Goal: Information Seeking & Learning: Learn about a topic

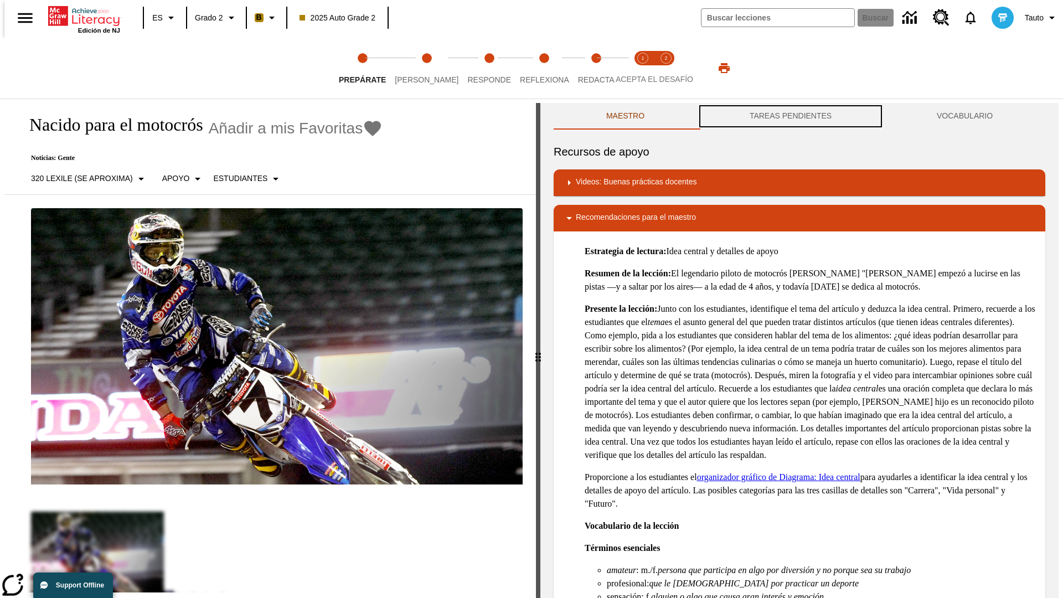
click at [791, 116] on button "TAREAS PENDIENTES" at bounding box center [790, 116] width 187 height 27
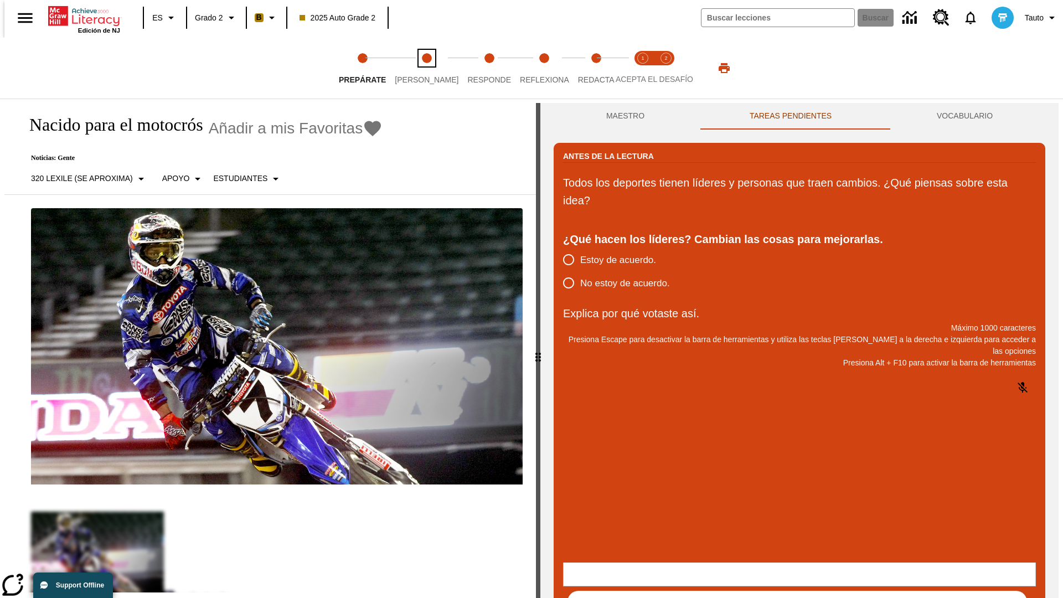
click at [418, 68] on span "[PERSON_NAME]" at bounding box center [427, 75] width 64 height 20
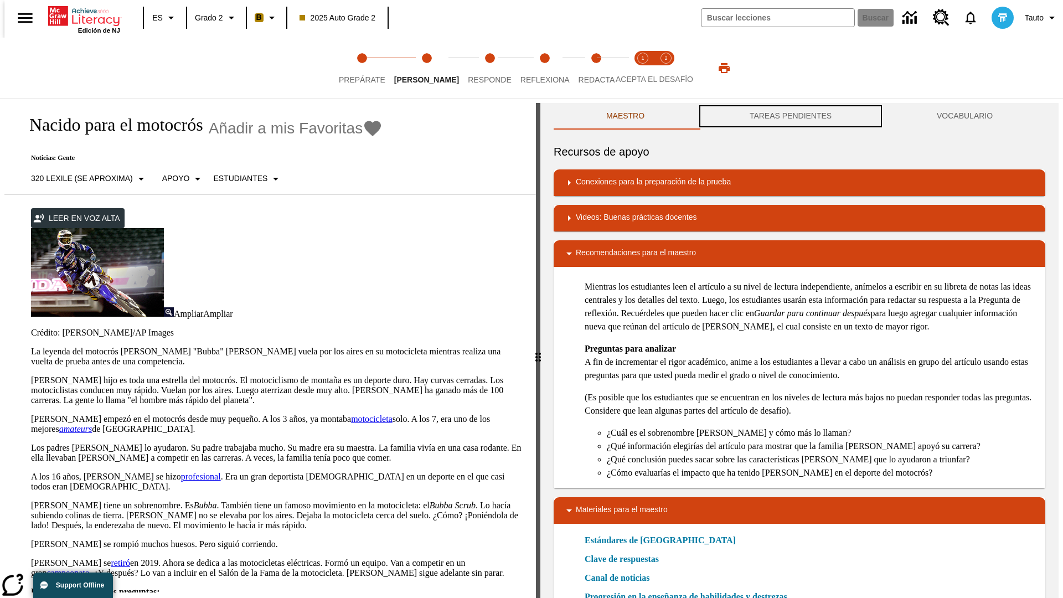
scroll to position [1, 0]
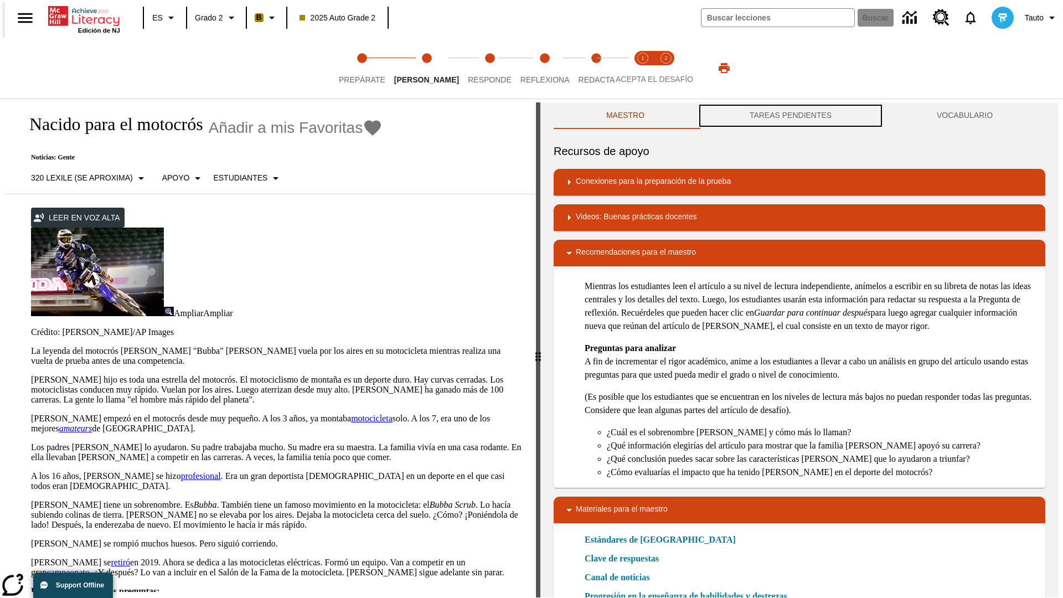
click at [791, 116] on button "TAREAS PENDIENTES" at bounding box center [790, 115] width 187 height 27
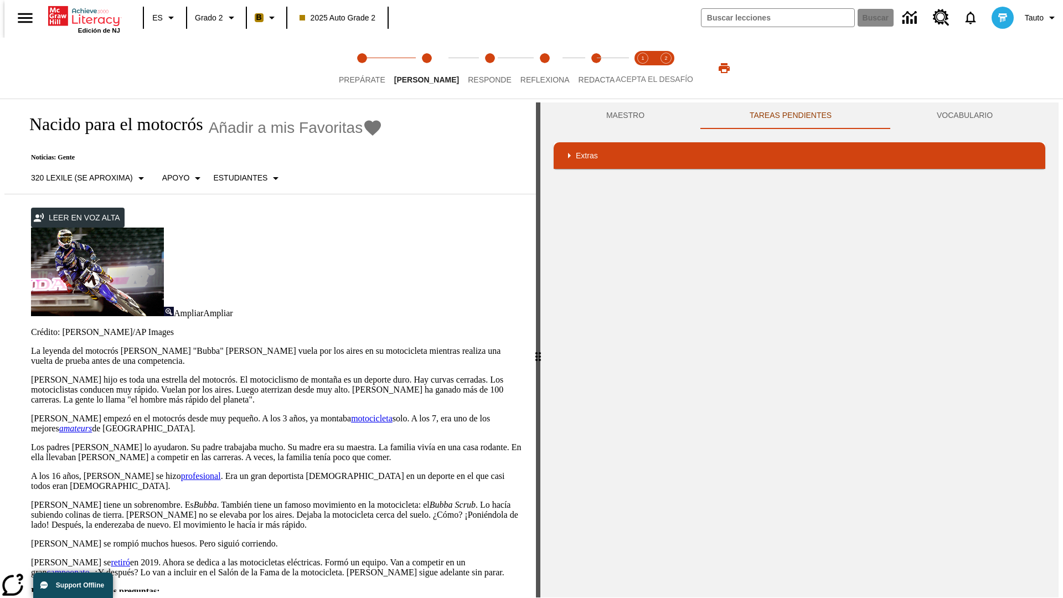
click at [31, 375] on p "[PERSON_NAME] hijo es toda una estrella del motocrós. El motociclismo de montañ…" at bounding box center [277, 390] width 492 height 30
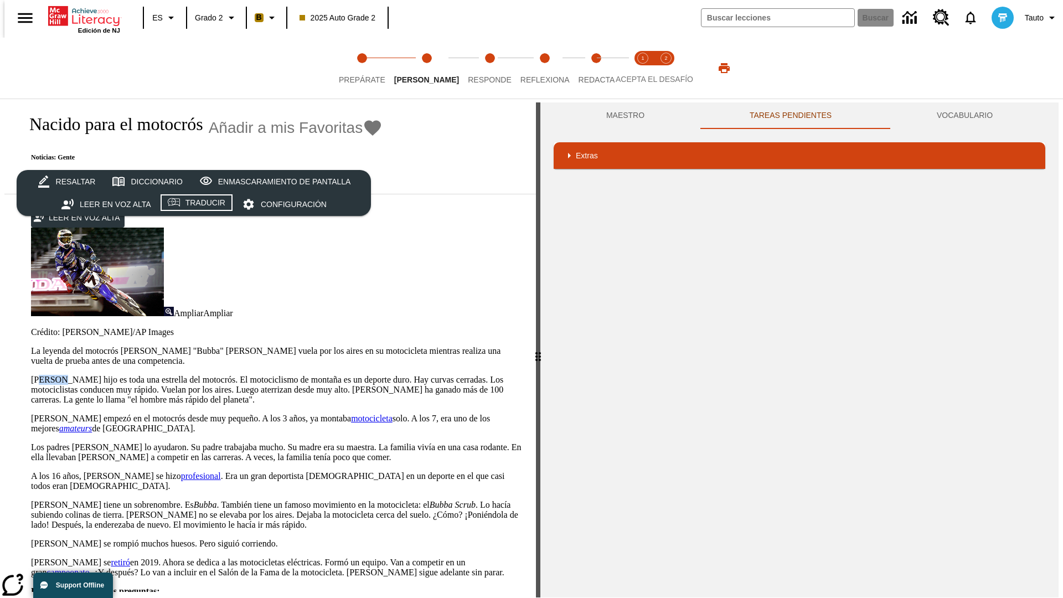
click at [197, 204] on div "Traducir" at bounding box center [206, 203] width 40 height 14
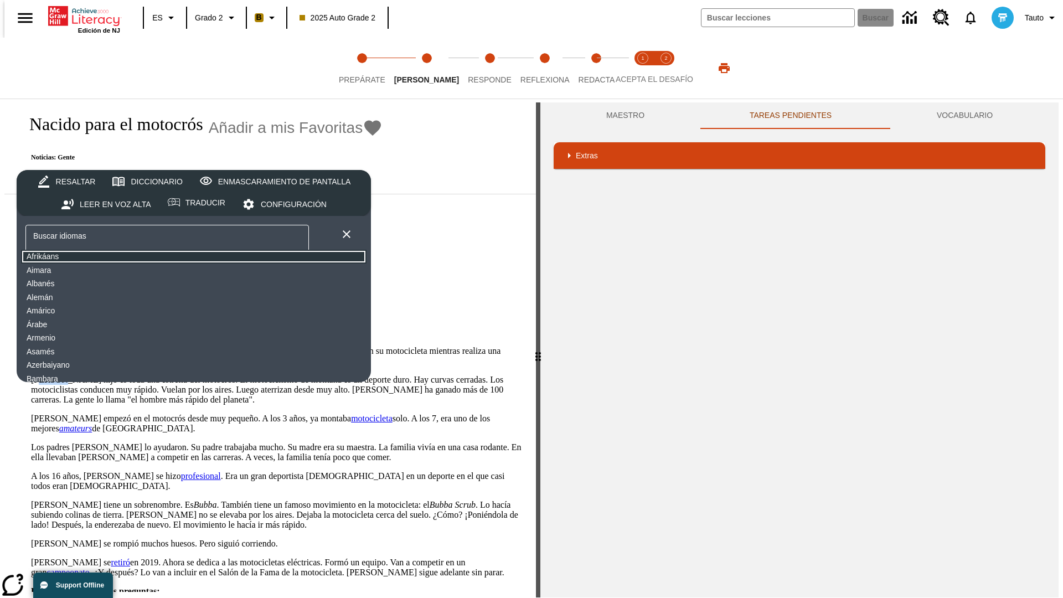
click at [108, 257] on button "Afrikáans" at bounding box center [194, 257] width 346 height 14
